Goal: Information Seeking & Learning: Check status

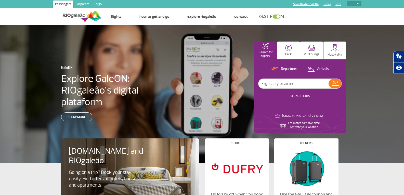
select select
click at [283, 71] on p "Departures" at bounding box center [289, 69] width 17 height 5
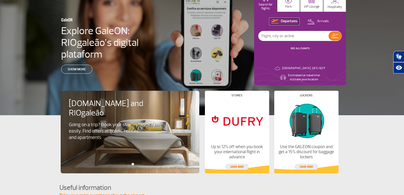
scroll to position [32, 0]
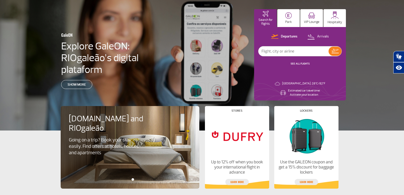
click at [295, 64] on link "SEE ALL FLIGHTS" at bounding box center [300, 63] width 19 height 3
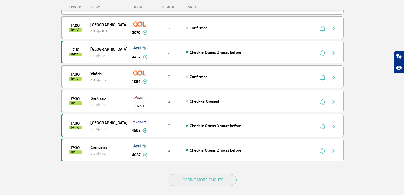
scroll to position [417, 0]
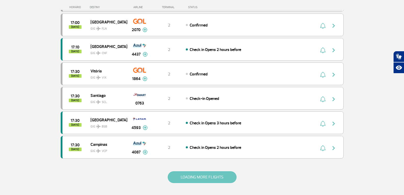
click at [200, 175] on button "LOADING MORE FLIGHTS" at bounding box center [202, 177] width 69 height 12
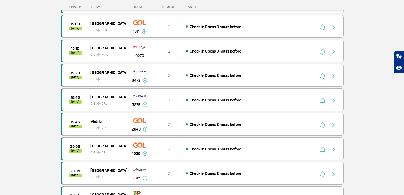
scroll to position [929, 0]
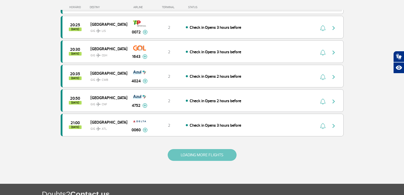
click at [192, 154] on button "LOADING MORE FLIGHTS" at bounding box center [202, 155] width 69 height 12
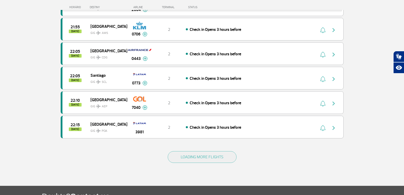
scroll to position [1419, 0]
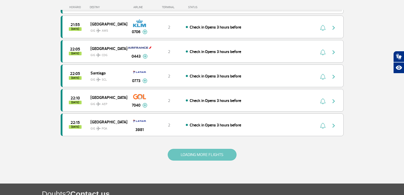
click at [211, 157] on button "LOADING MORE FLIGHTS" at bounding box center [202, 155] width 69 height 12
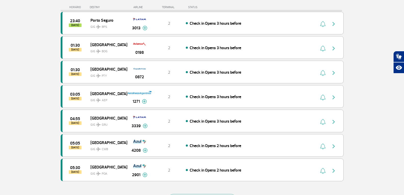
scroll to position [1946, 0]
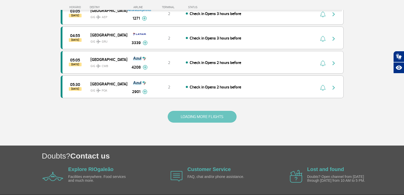
click at [191, 116] on button "LOADING MORE FLIGHTS" at bounding box center [202, 117] width 69 height 12
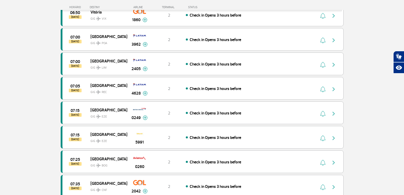
scroll to position [2453, 0]
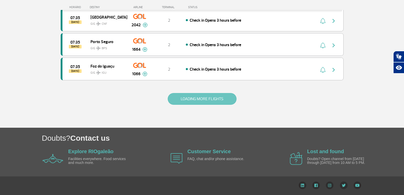
click at [219, 103] on button "LOADING MORE FLIGHTS" at bounding box center [202, 99] width 69 height 12
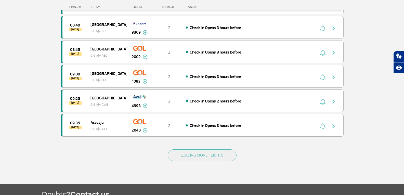
scroll to position [2891, 0]
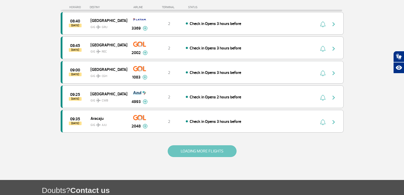
click at [201, 150] on button "LOADING MORE FLIGHTS" at bounding box center [202, 151] width 69 height 12
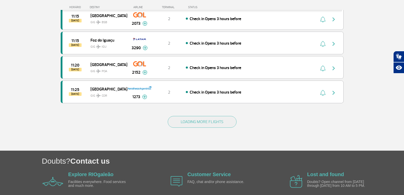
scroll to position [3429, 0]
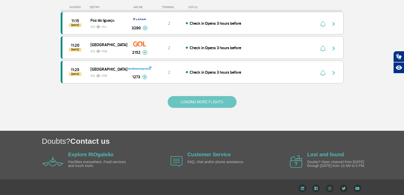
click at [221, 103] on button "LOADING MORE FLIGHTS" at bounding box center [202, 102] width 69 height 12
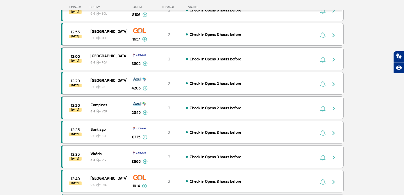
scroll to position [3836, 0]
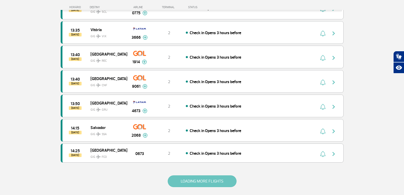
click at [228, 179] on button "LOADING MORE FLIGHTS" at bounding box center [202, 181] width 69 height 12
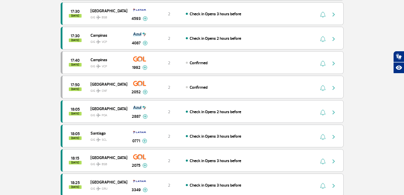
scroll to position [0, 0]
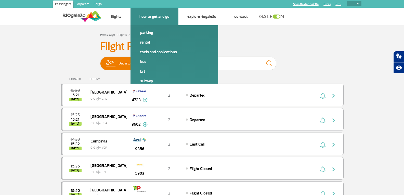
click at [141, 71] on link "BRT" at bounding box center [174, 72] width 68 height 6
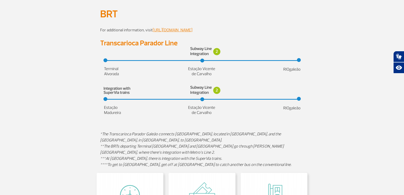
scroll to position [37, 0]
